Goal: Task Accomplishment & Management: Manage account settings

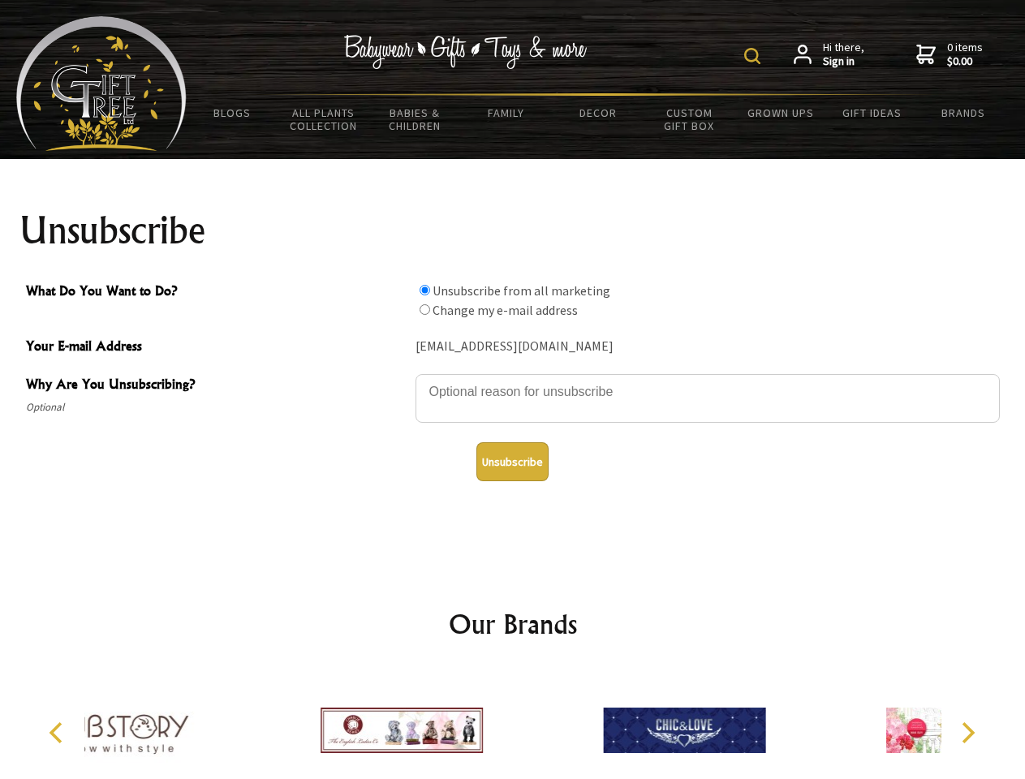
click at [755, 56] on img at bounding box center [752, 56] width 16 height 16
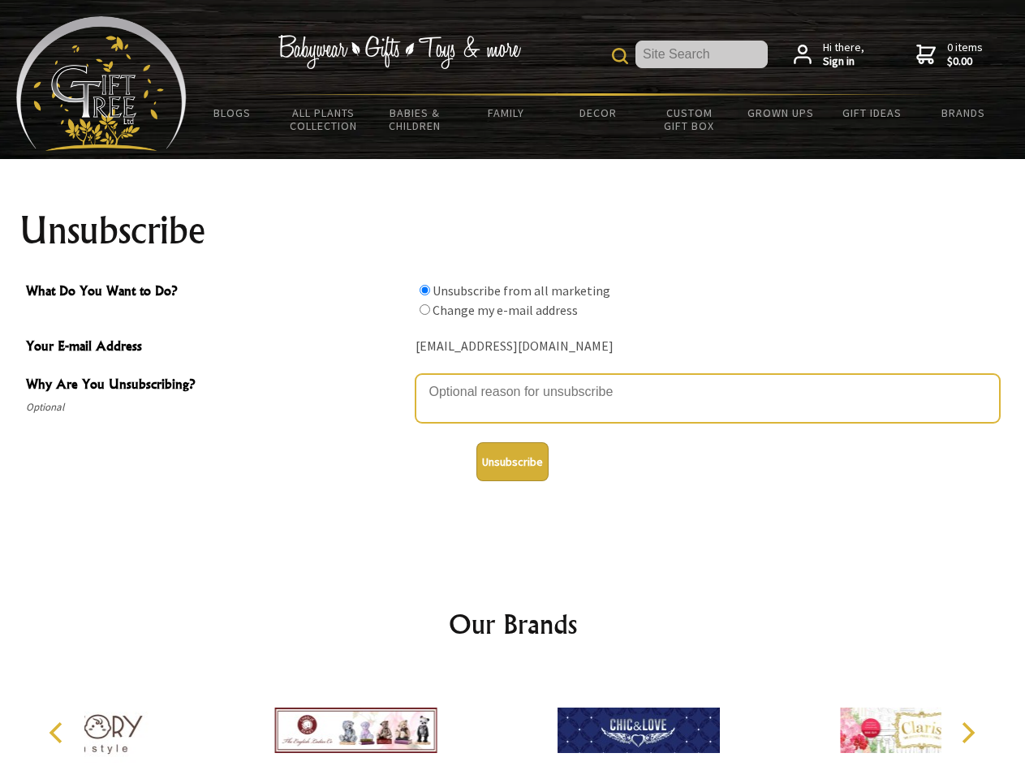
click at [513, 380] on textarea "Why Are You Unsubscribing?" at bounding box center [707, 398] width 584 height 49
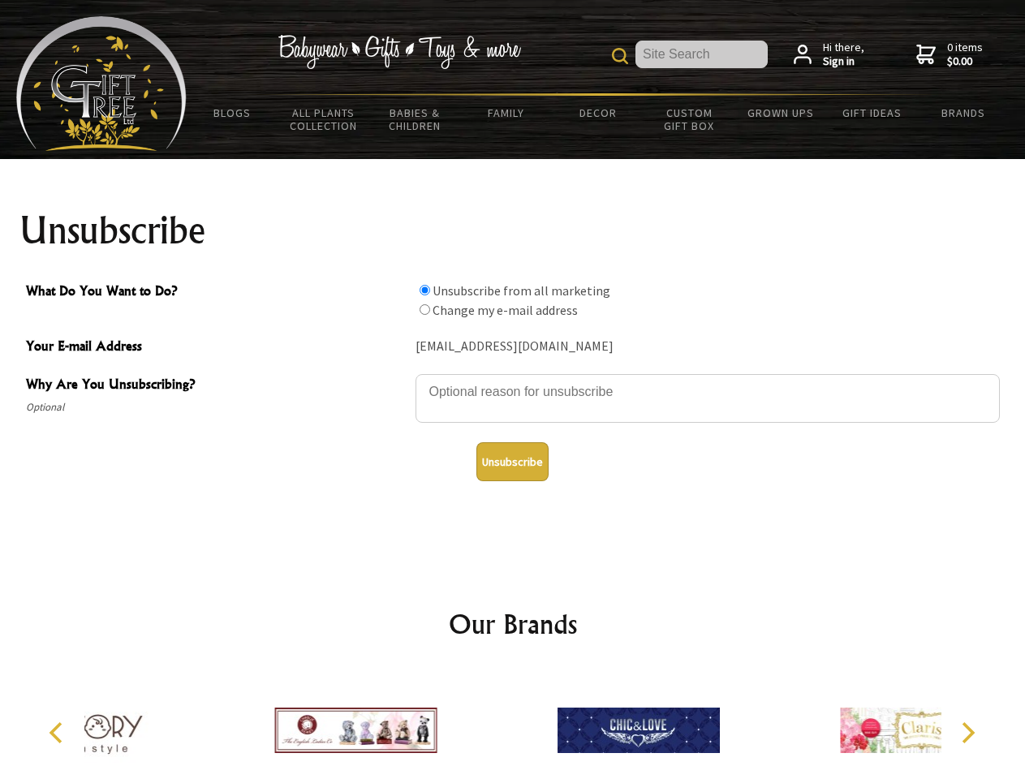
click at [424, 290] on input "What Do You Want to Do?" at bounding box center [425, 290] width 11 height 11
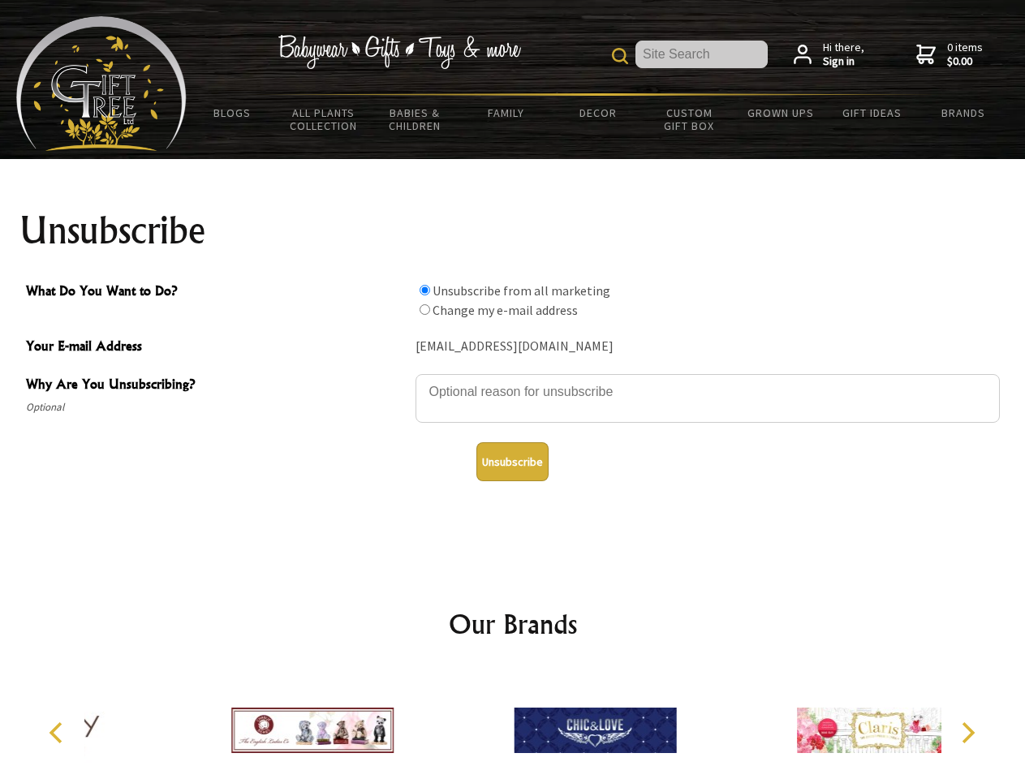
click at [424, 309] on input "What Do You Want to Do?" at bounding box center [425, 309] width 11 height 11
radio input "true"
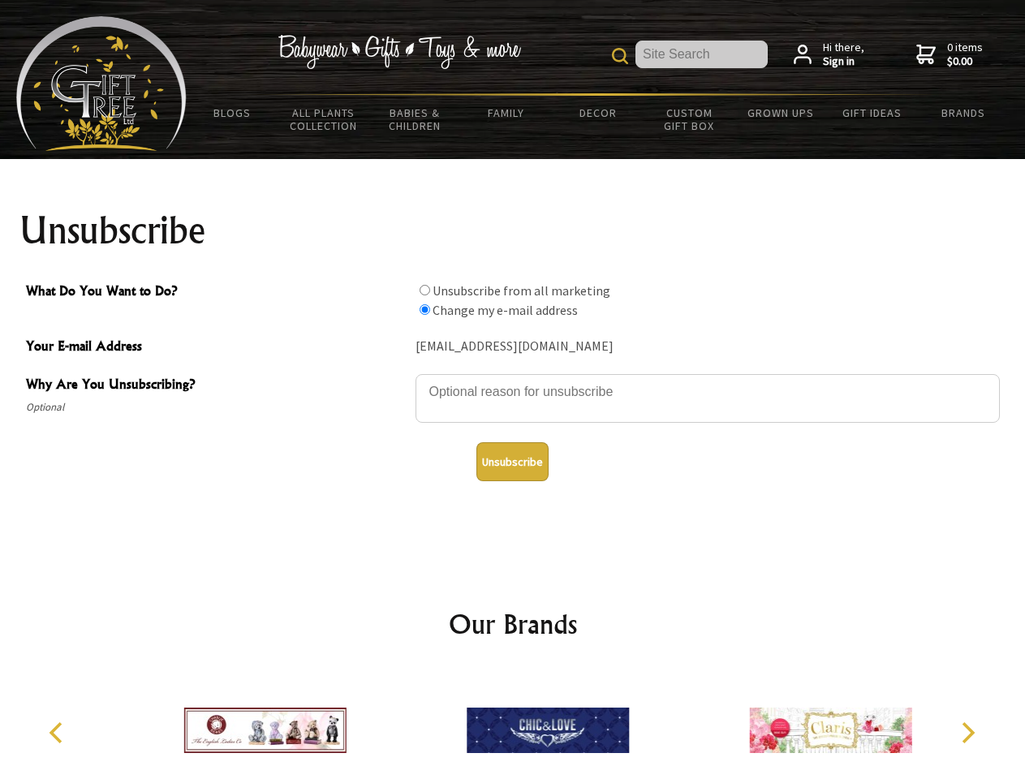
click at [512, 462] on button "Unsubscribe" at bounding box center [512, 461] width 72 height 39
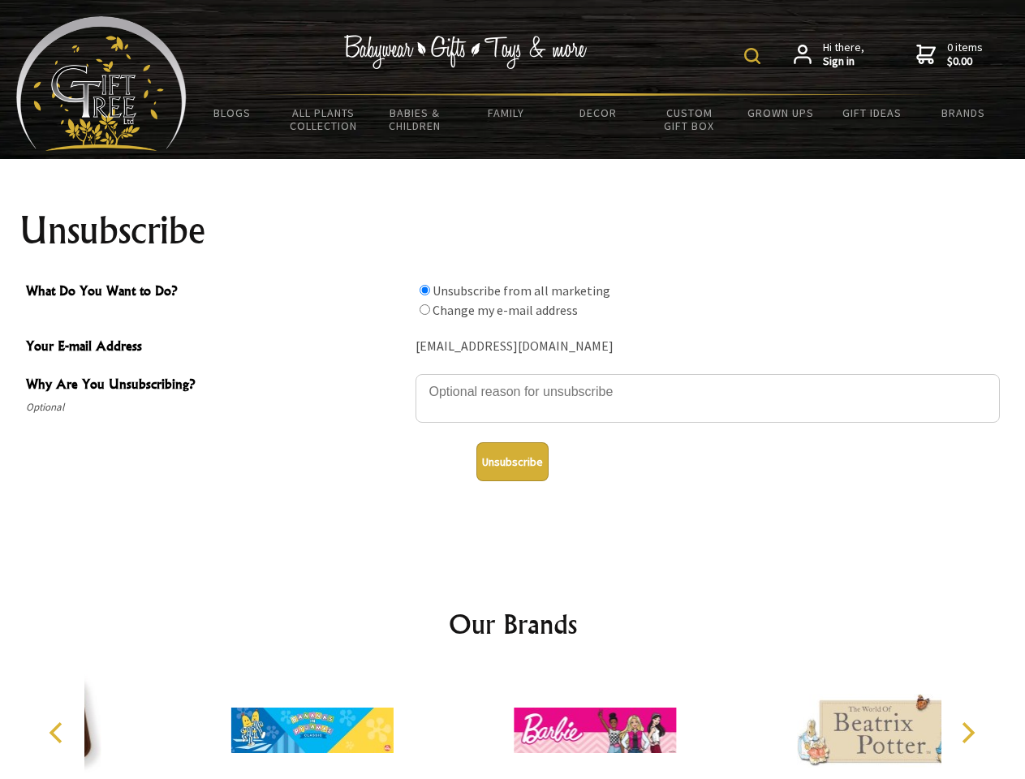
click at [755, 56] on img at bounding box center [752, 56] width 16 height 16
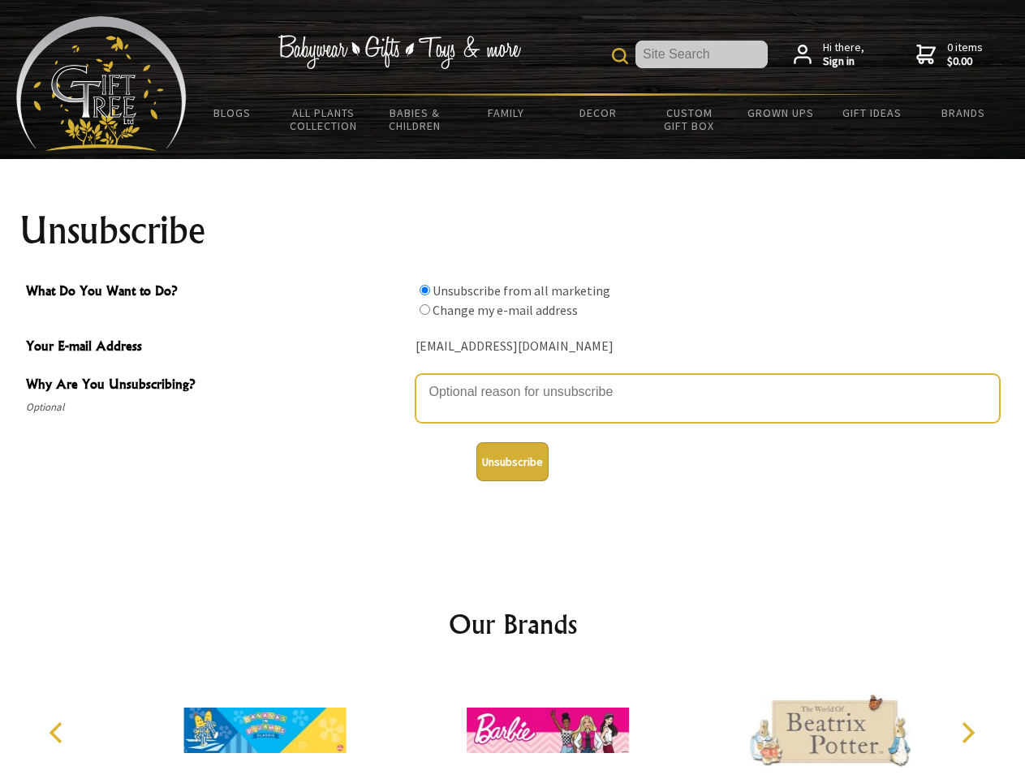
click at [513, 380] on textarea "Why Are You Unsubscribing?" at bounding box center [707, 398] width 584 height 49
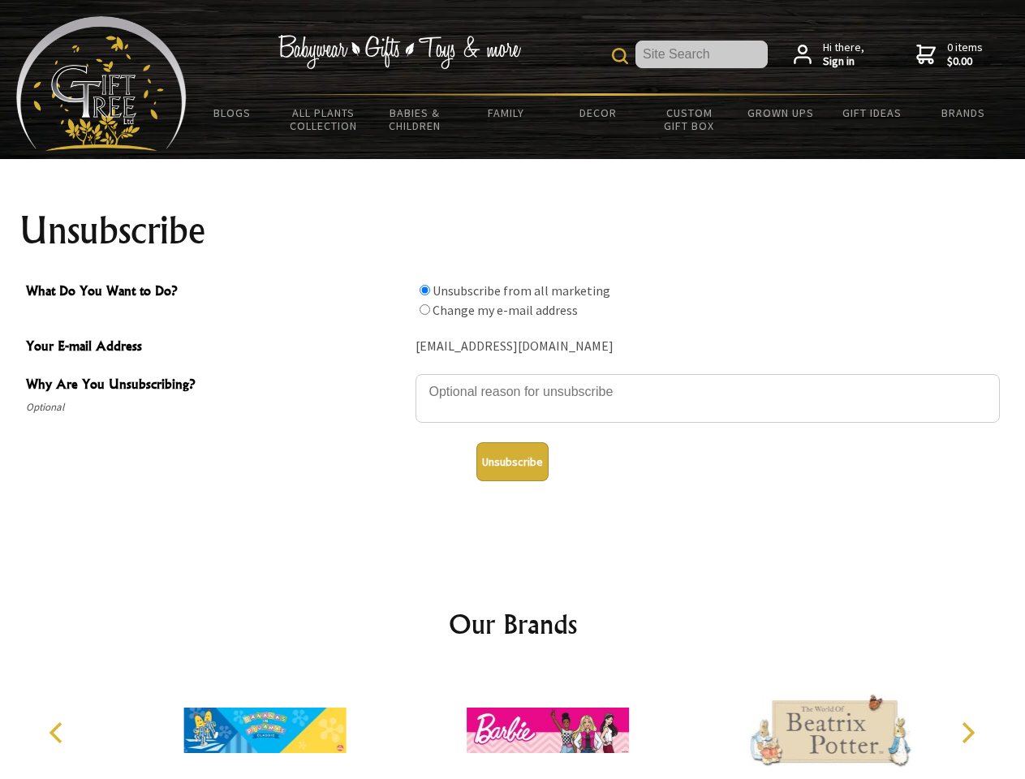
click at [424, 290] on input "What Do You Want to Do?" at bounding box center [425, 290] width 11 height 11
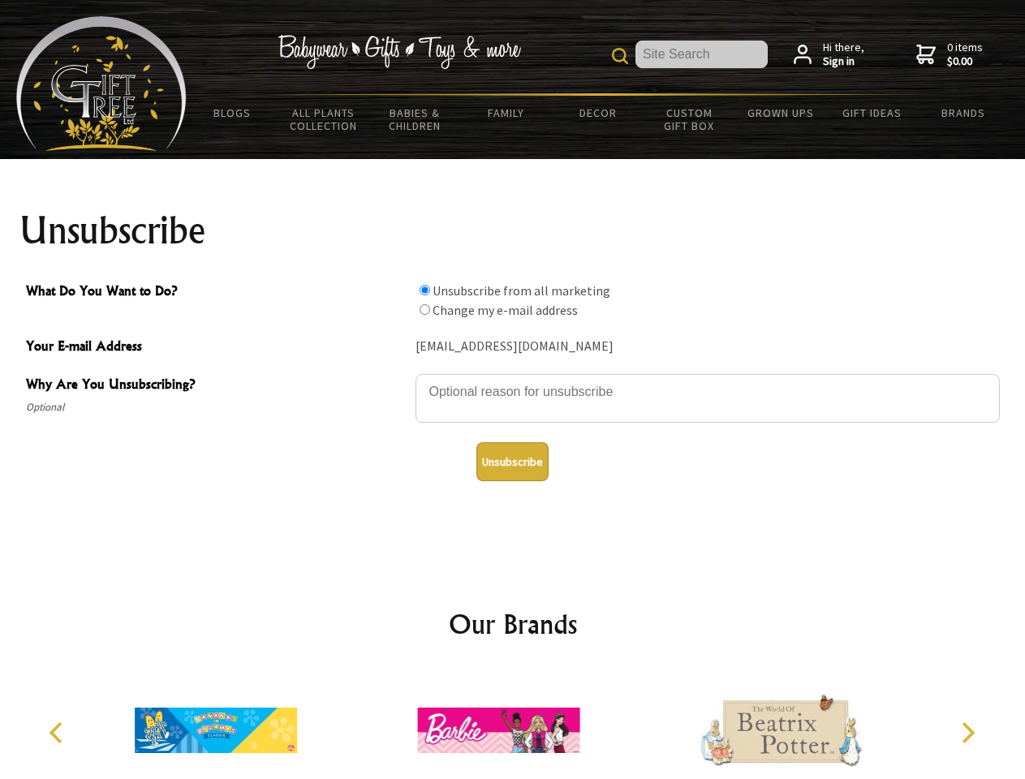
click at [424, 309] on input "What Do You Want to Do?" at bounding box center [425, 309] width 11 height 11
radio input "true"
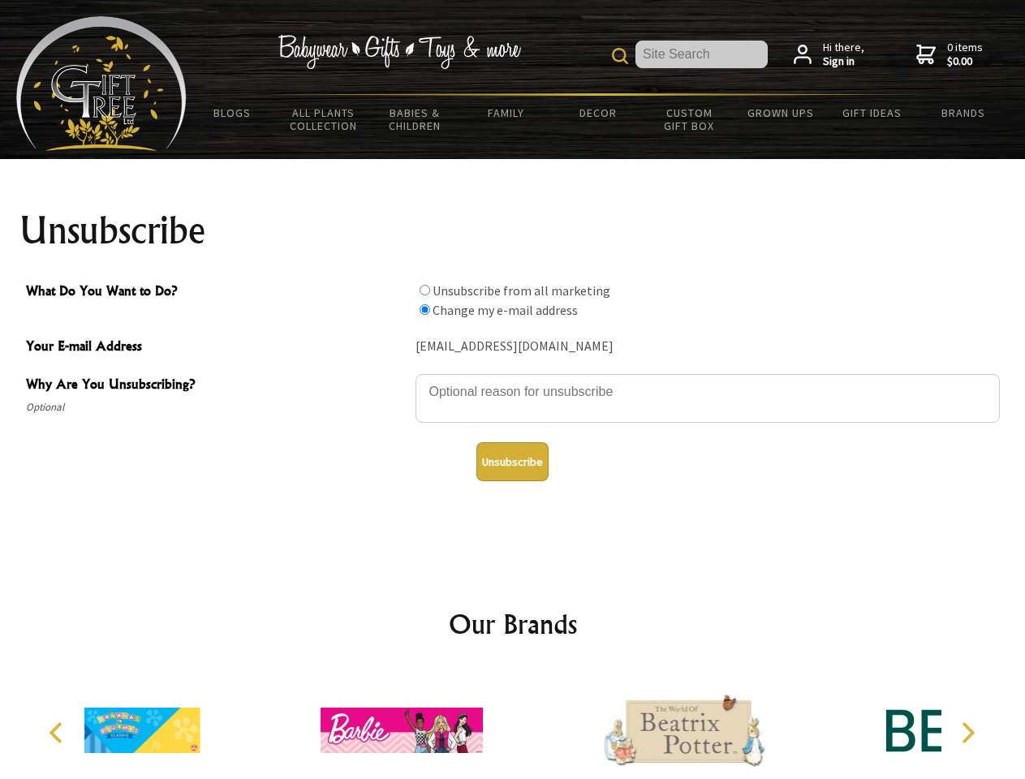
click at [512, 462] on button "Unsubscribe" at bounding box center [512, 461] width 72 height 39
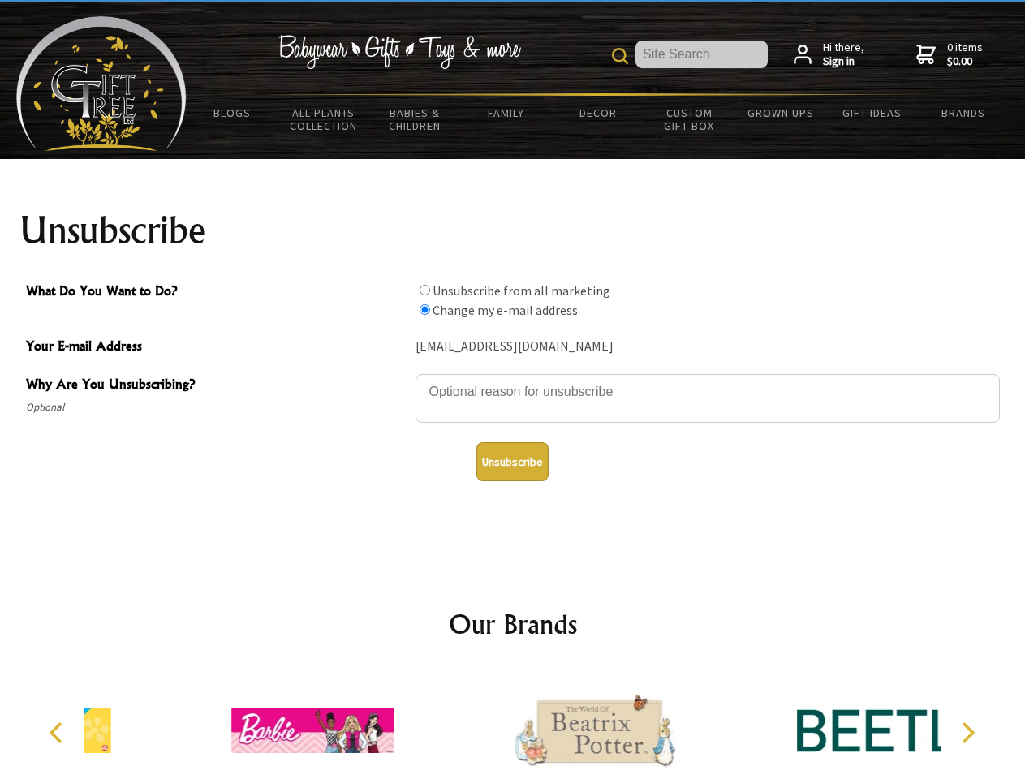
click at [513, 724] on div at bounding box center [595, 732] width 282 height 127
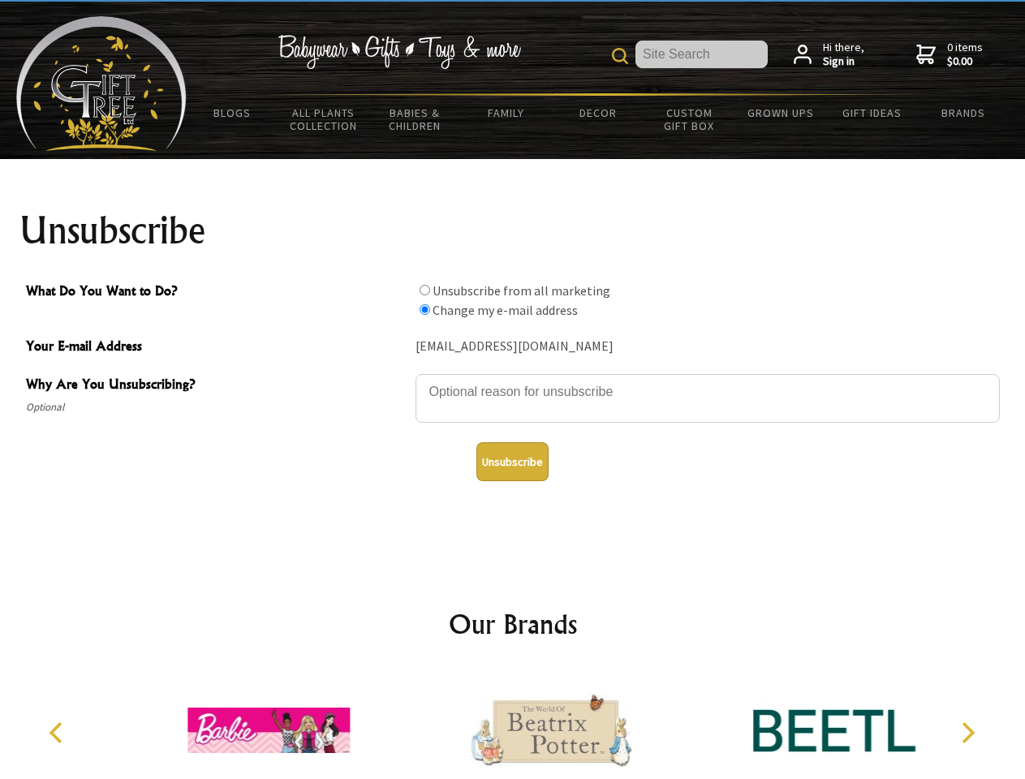
click at [58, 733] on icon "Previous" at bounding box center [57, 732] width 21 height 21
click at [967, 733] on icon "Next" at bounding box center [966, 732] width 21 height 21
